Goal: Navigation & Orientation: Find specific page/section

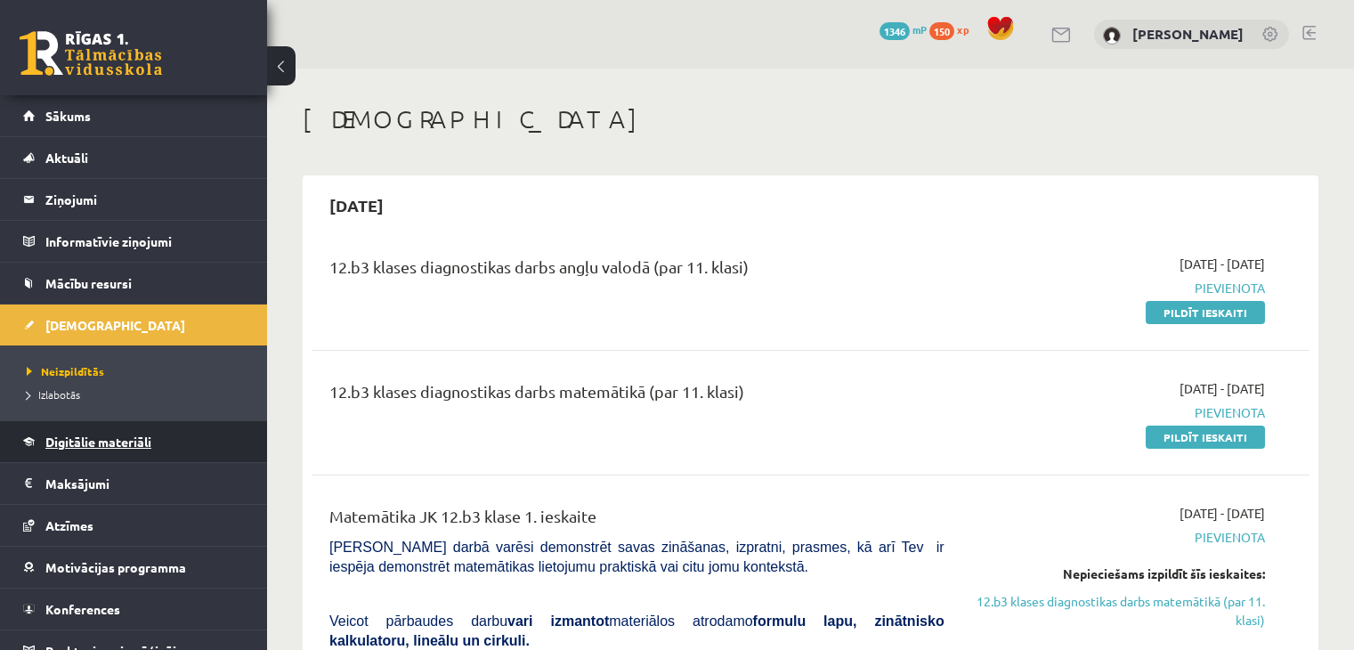
scroll to position [78, 0]
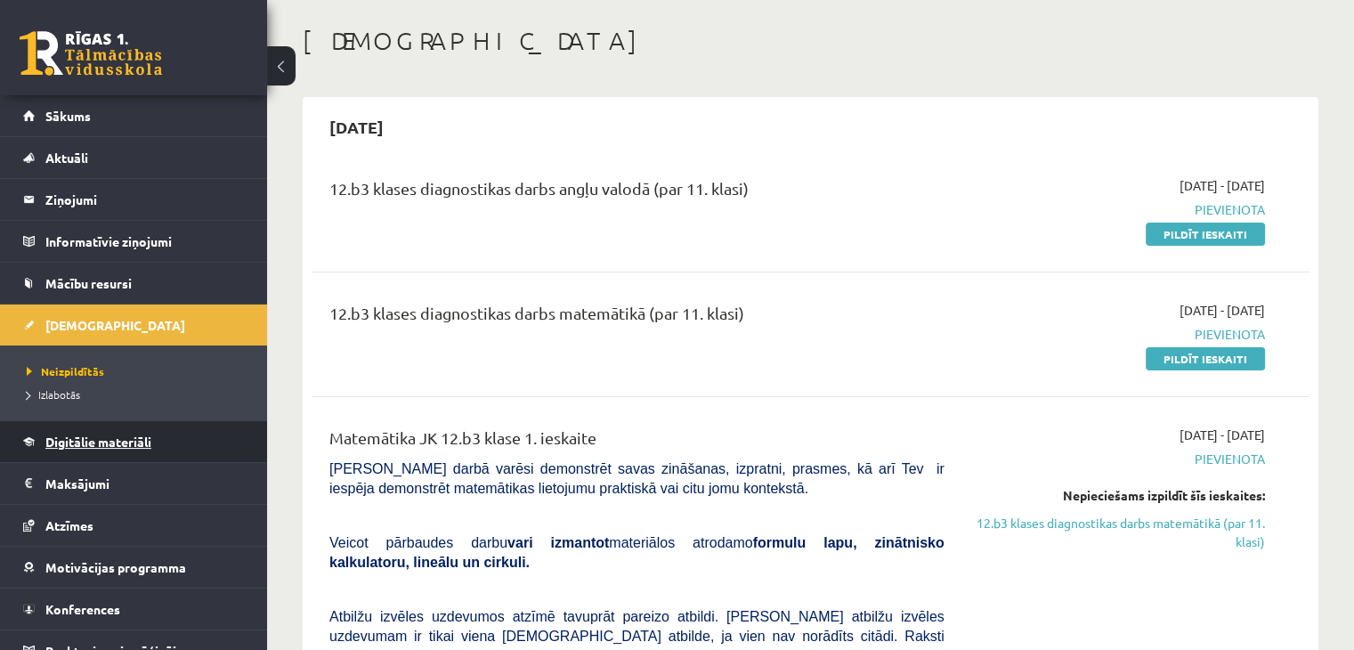
click at [120, 448] on link "Digitālie materiāli" at bounding box center [134, 441] width 222 height 41
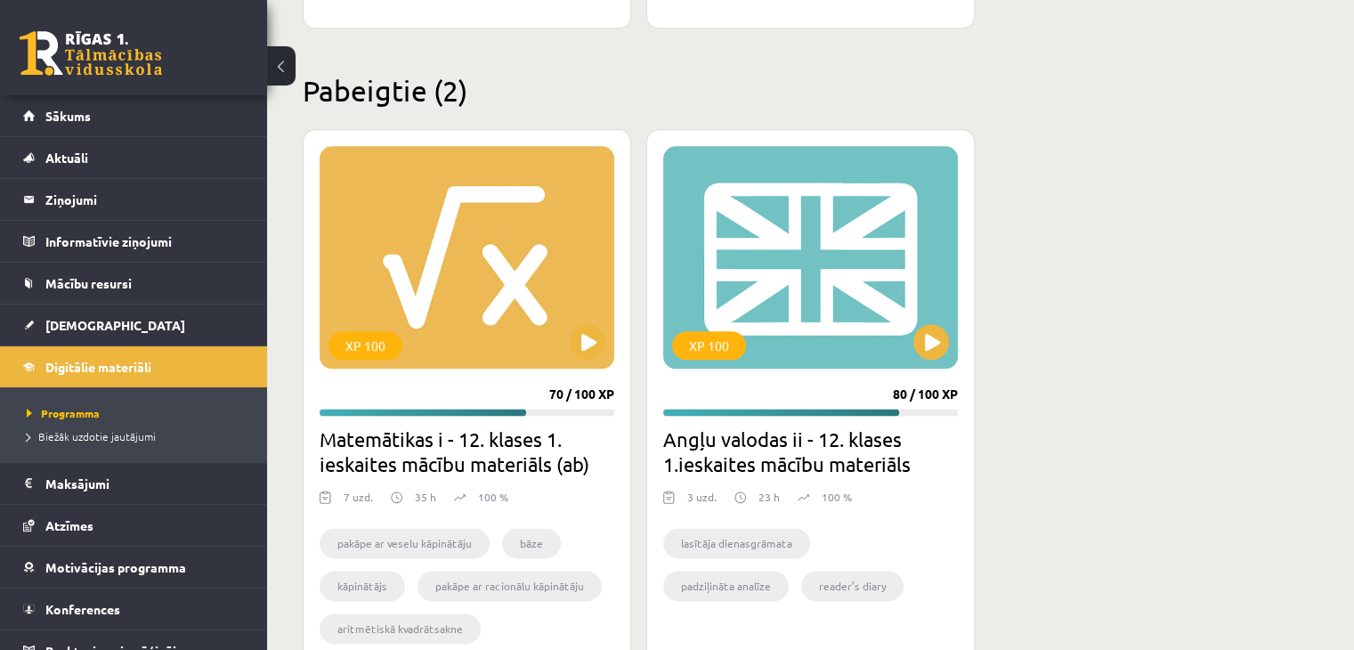
scroll to position [2164, 0]
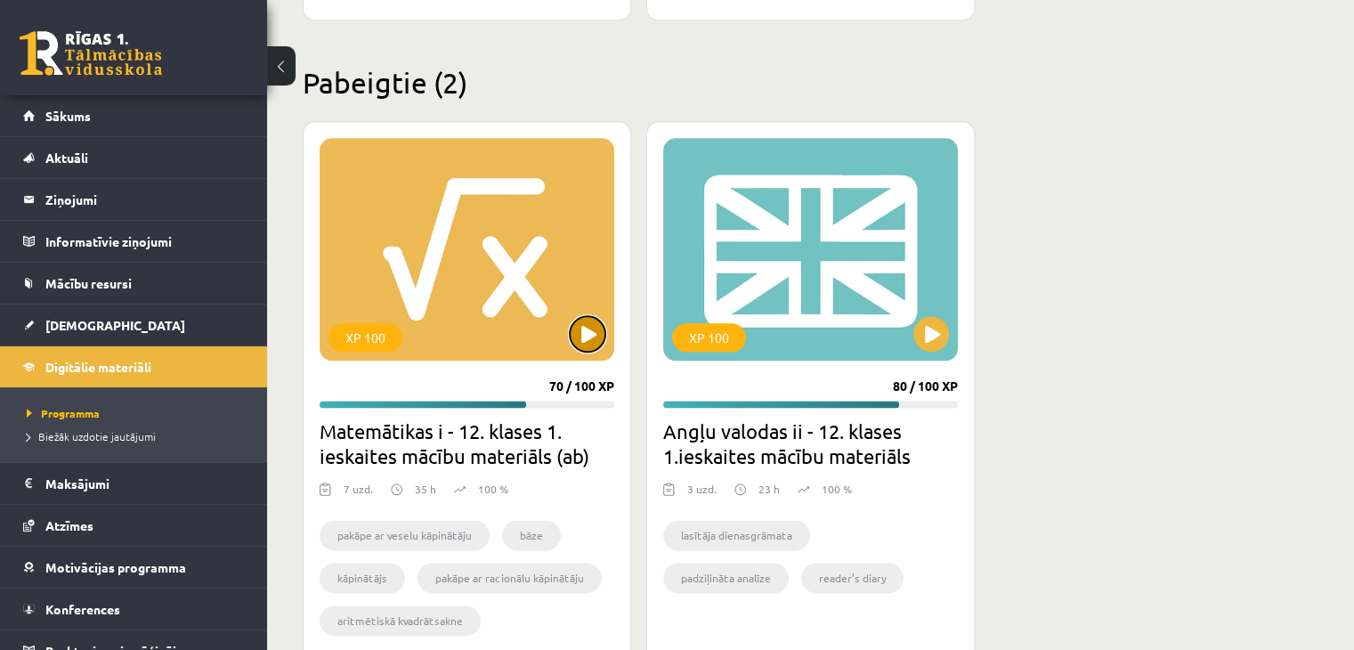
click at [582, 339] on button at bounding box center [588, 334] width 36 height 36
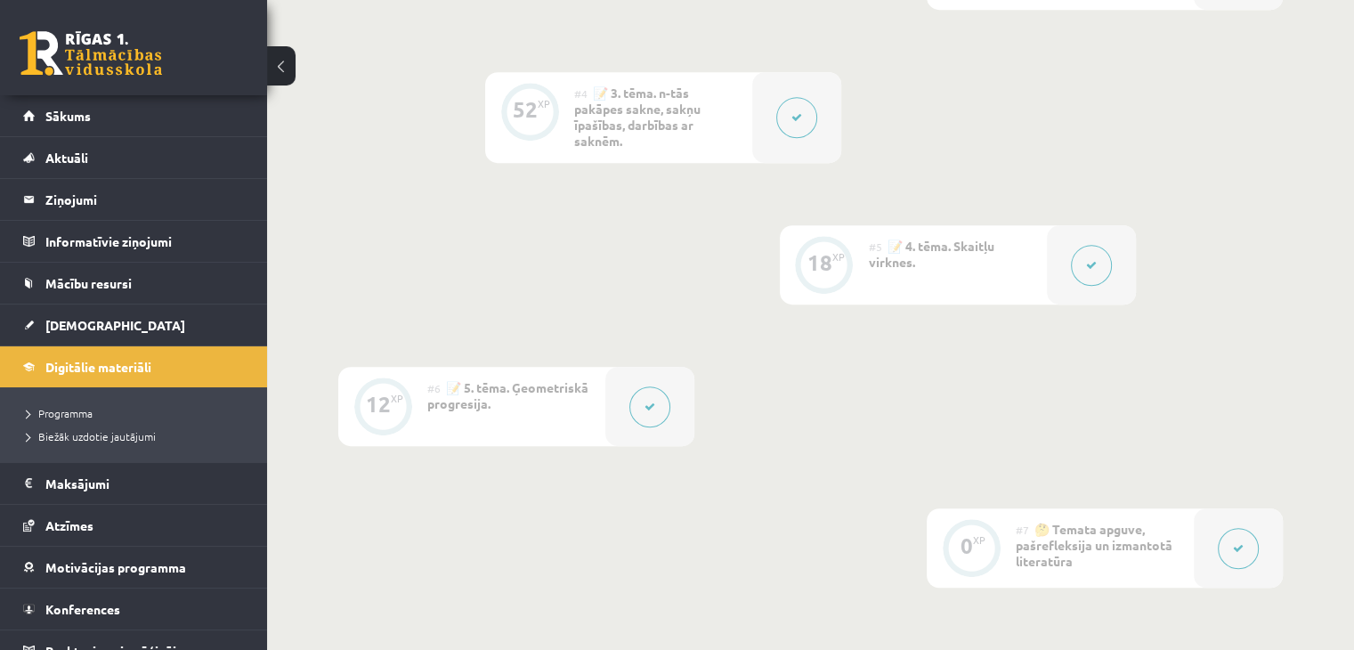
scroll to position [1031, 0]
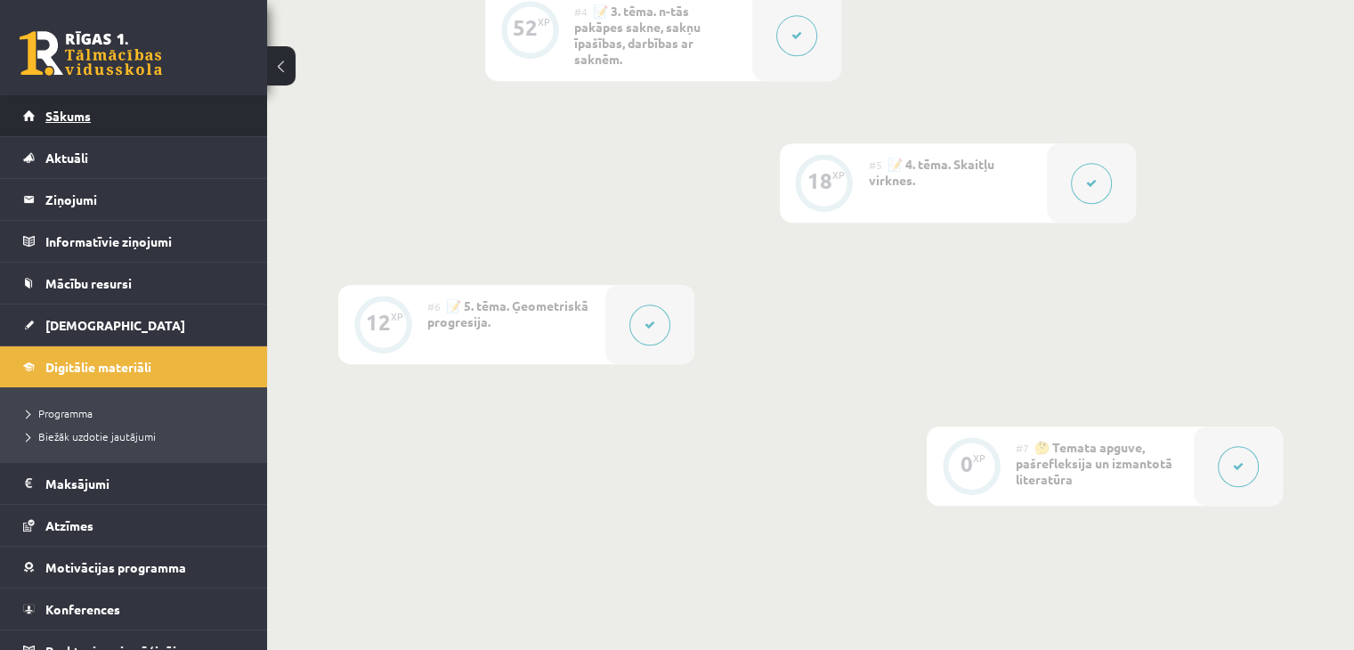
click at [64, 106] on link "Sākums" at bounding box center [134, 115] width 222 height 41
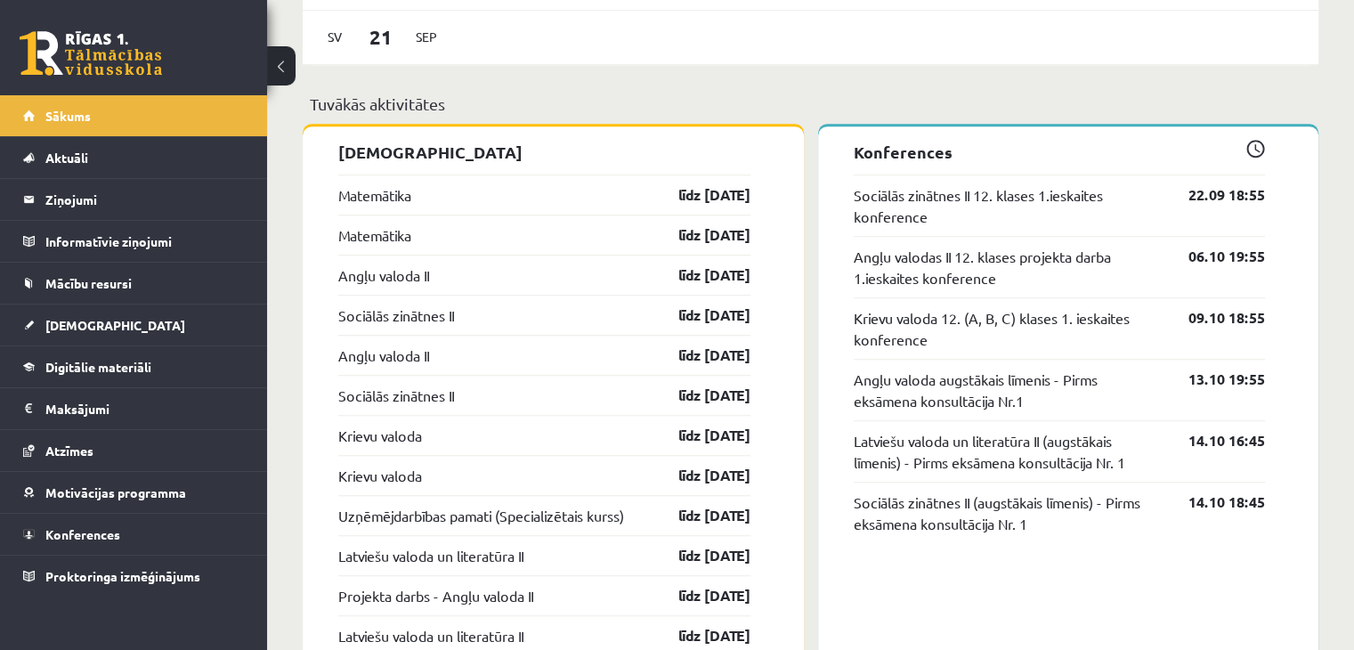
scroll to position [1366, 0]
